Goal: Task Accomplishment & Management: Manage account settings

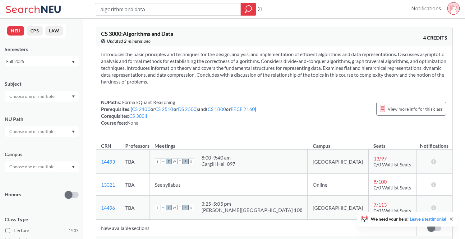
click at [426, 7] on link "Notifications" at bounding box center [427, 8] width 30 height 7
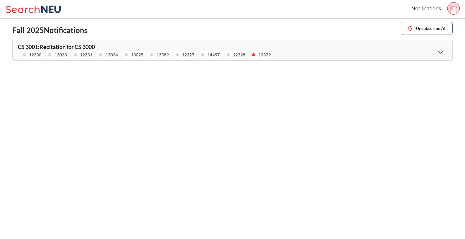
click at [262, 55] on div "12329" at bounding box center [264, 54] width 12 height 7
click at [443, 51] on icon at bounding box center [441, 51] width 6 height 3
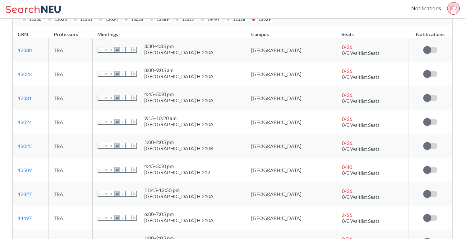
scroll to position [113, 0]
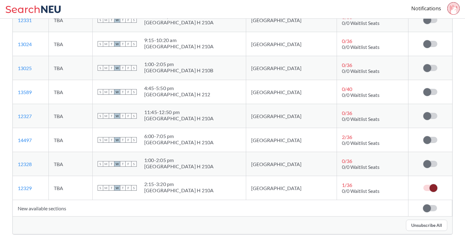
click at [433, 187] on span at bounding box center [434, 188] width 8 height 8
click at [424, 184] on input "checkbox" at bounding box center [424, 184] width 0 height 0
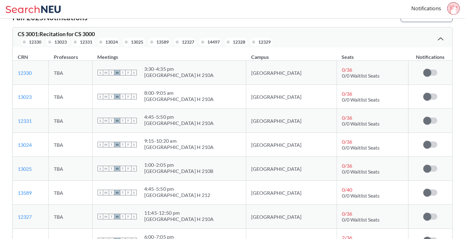
scroll to position [0, 0]
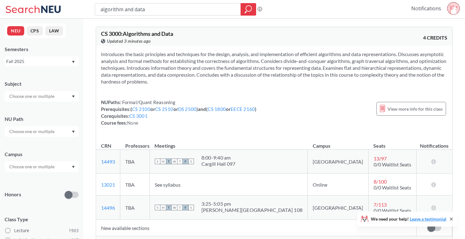
click at [425, 9] on link "Notifications" at bounding box center [427, 8] width 30 height 7
